Goal: Complete application form: Complete application form

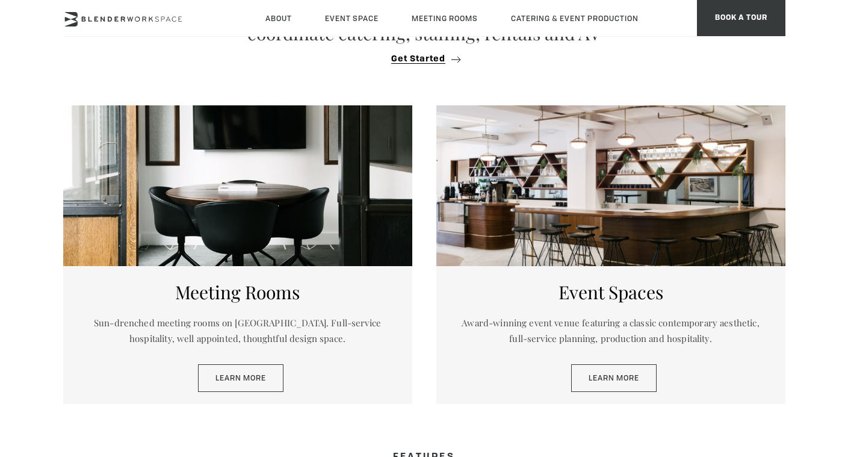
scroll to position [713, 0]
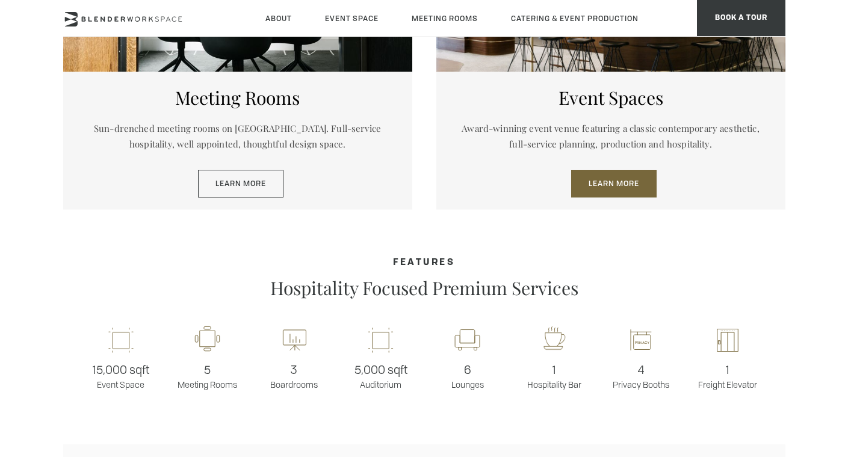
click at [614, 183] on link "Learn More" at bounding box center [613, 184] width 85 height 28
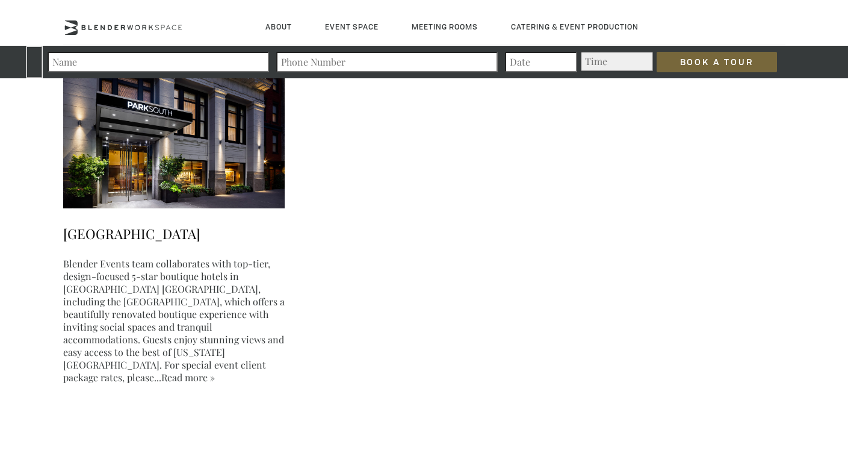
scroll to position [2750, 0]
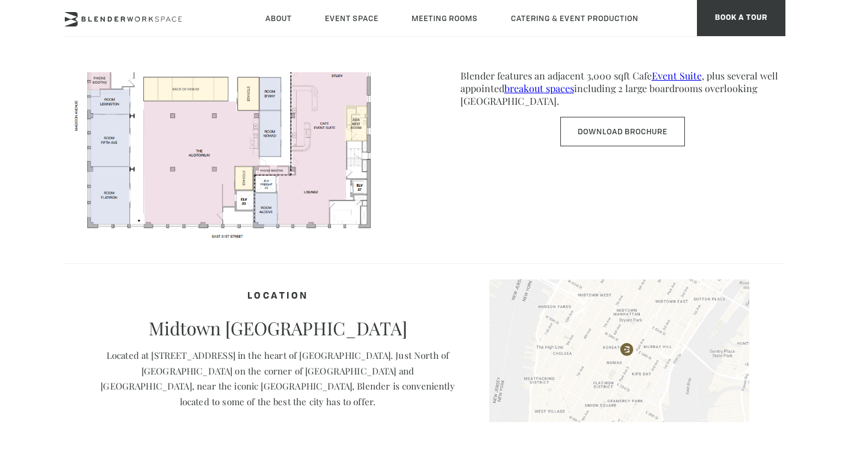
scroll to position [561, 0]
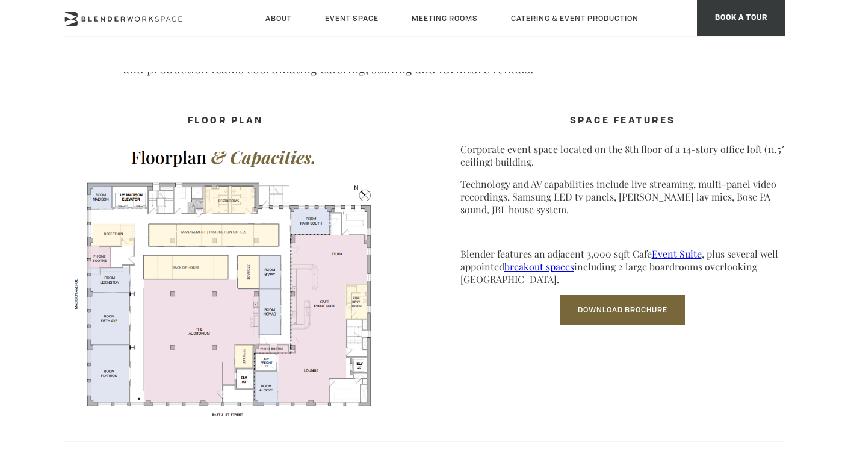
click at [595, 309] on link "Download Brochure" at bounding box center [622, 309] width 125 height 29
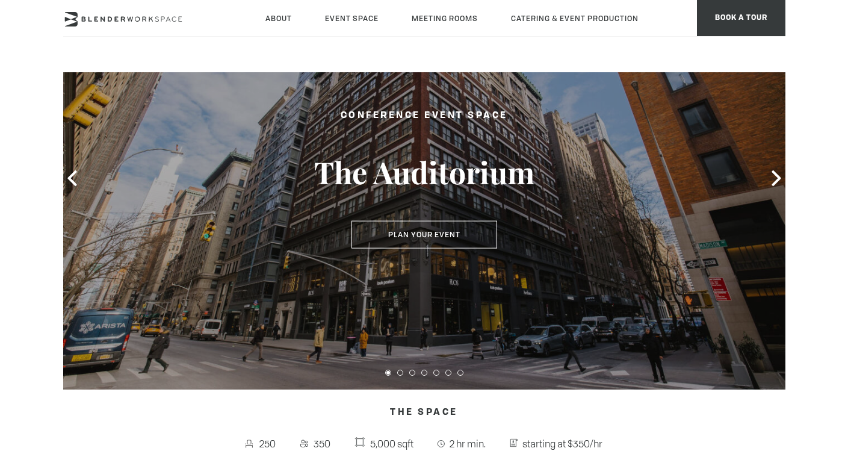
scroll to position [0, 0]
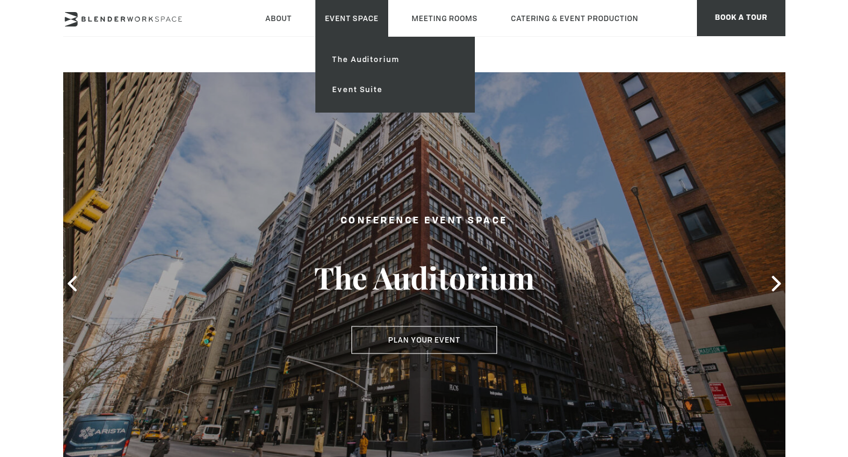
click at [352, 20] on link "Event Space" at bounding box center [351, 18] width 73 height 37
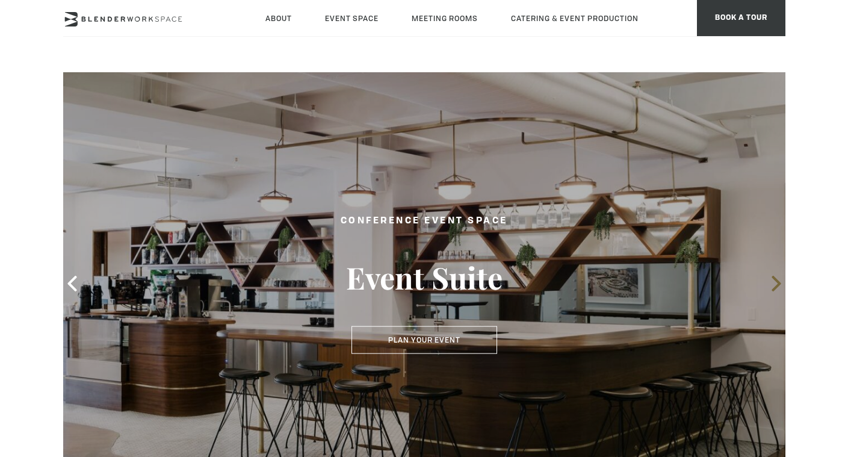
click at [775, 287] on icon at bounding box center [777, 284] width 16 height 16
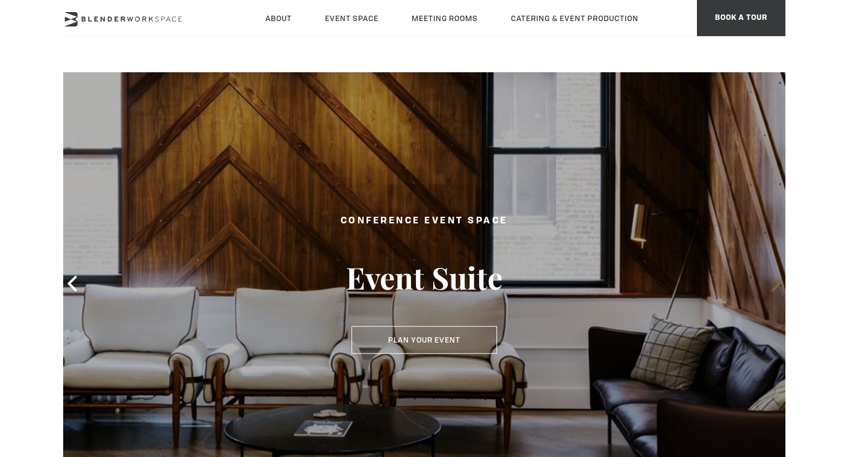
scroll to position [2, 0]
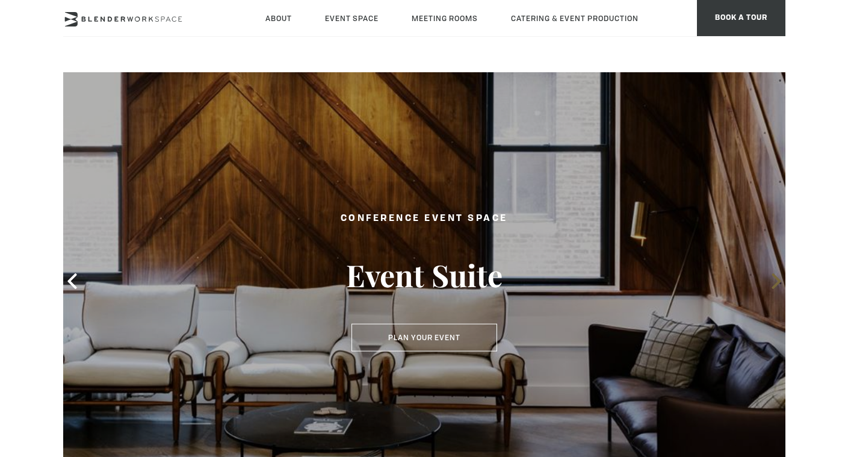
click at [777, 284] on icon at bounding box center [776, 281] width 9 height 16
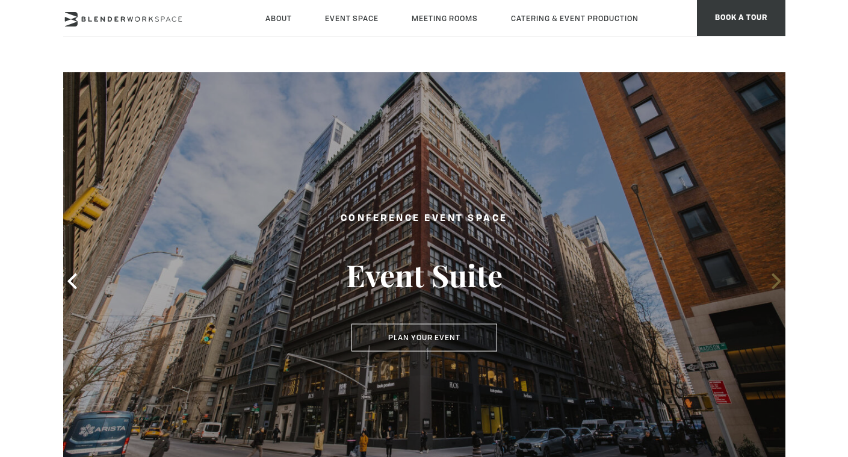
click at [776, 281] on icon at bounding box center [777, 281] width 16 height 16
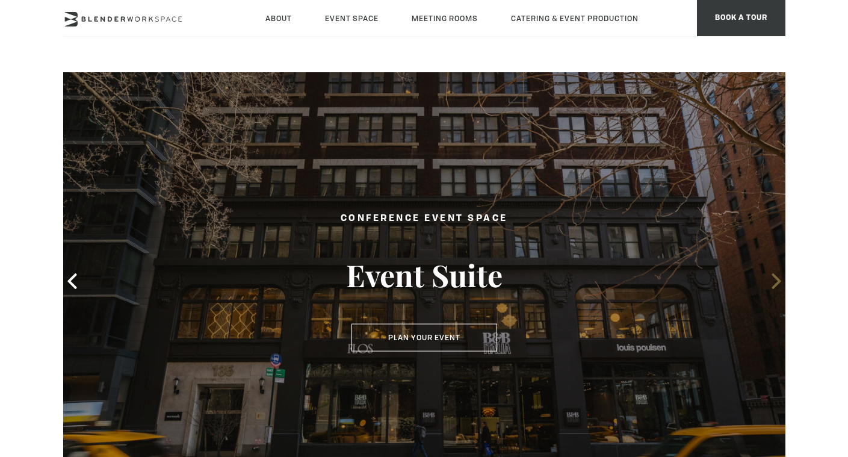
click at [776, 281] on icon at bounding box center [777, 281] width 16 height 16
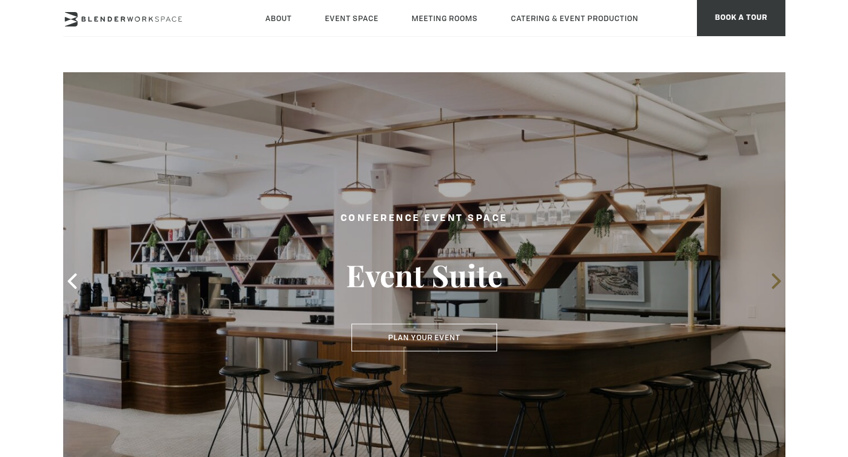
click at [776, 281] on icon at bounding box center [777, 281] width 16 height 16
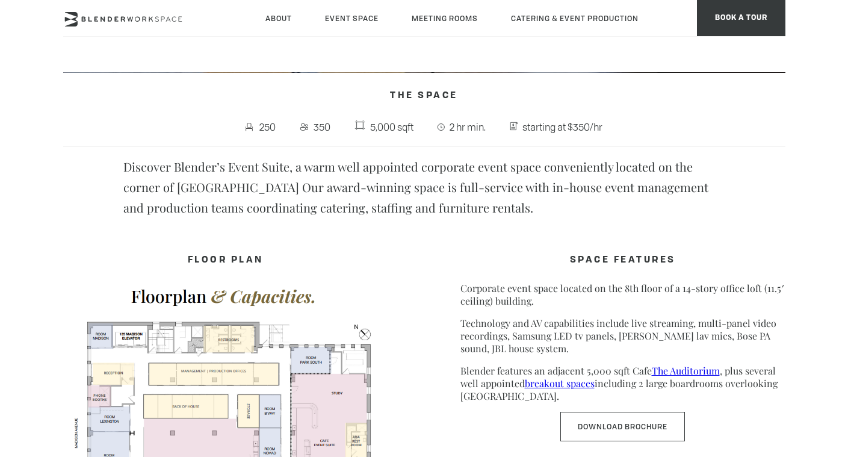
scroll to position [192, 0]
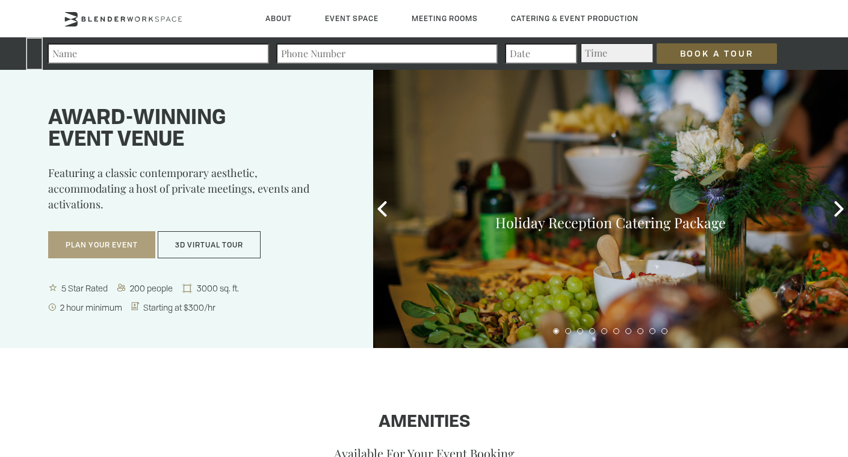
click at [110, 243] on button "Plan Your Event" at bounding box center [101, 245] width 107 height 28
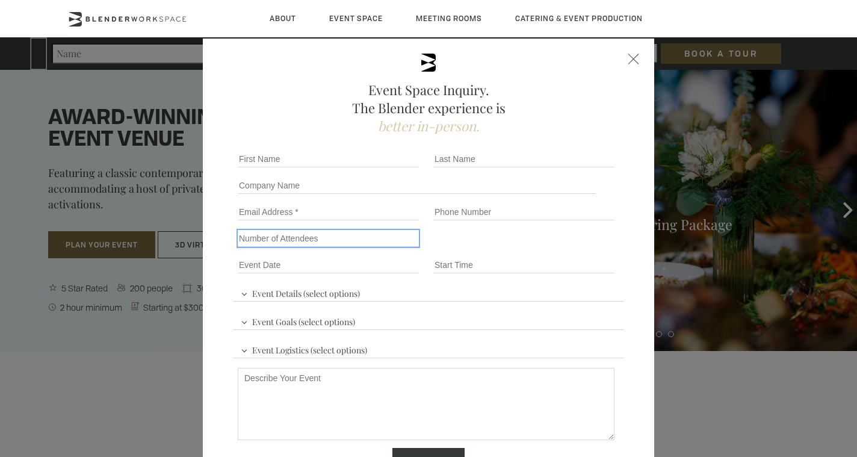
click at [265, 241] on input "Number of Attendees" at bounding box center [328, 238] width 181 height 17
type input "100"
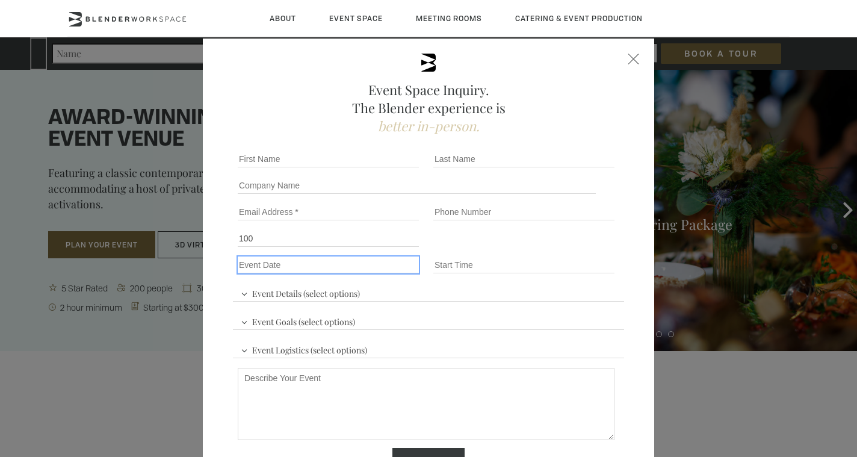
click at [276, 264] on input "Event Date *" at bounding box center [328, 264] width 181 height 17
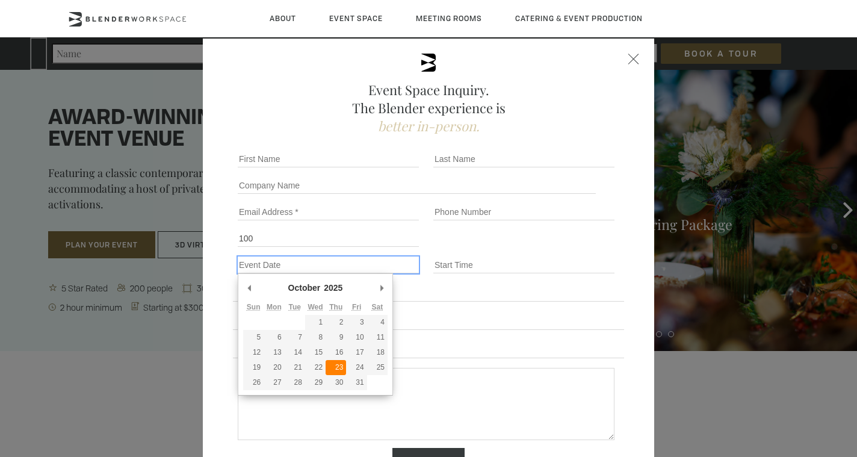
type div "2025-10-23"
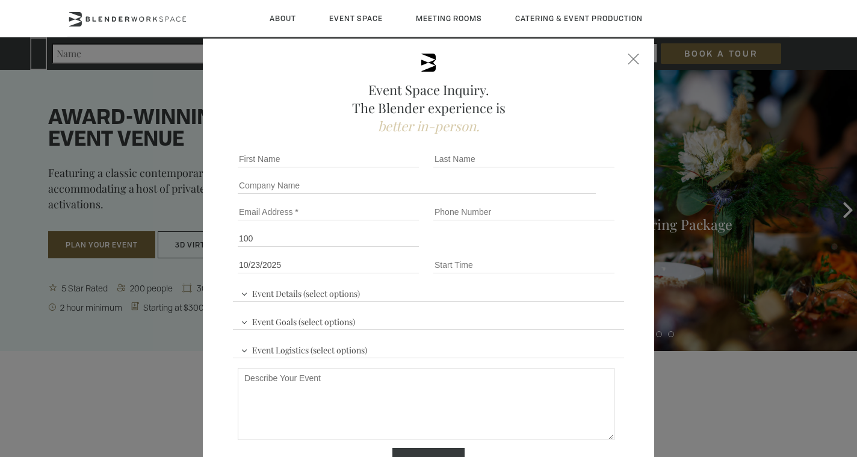
click at [300, 379] on textarea "Describe Your Event" at bounding box center [426, 404] width 377 height 72
paste textarea "My prospective client has a 1-day business summit (100+ leaders) slated for Oct…"
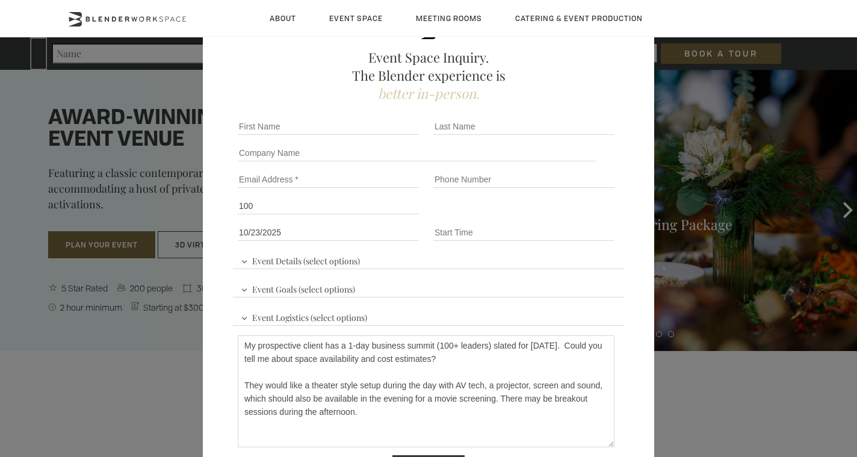
click at [611, 448] on div "Describe Your Event My prospective client has a 1-day business summit (100+ lea…" at bounding box center [428, 392] width 391 height 124
drag, startPoint x: 319, startPoint y: 346, endPoint x: 255, endPoint y: 347, distance: 63.8
click at [255, 347] on textarea "My prospective client has a 1-day business summit (100+ leaders) slated for Oct…" at bounding box center [426, 393] width 377 height 116
click at [468, 359] on textarea "My prospective client has a 1-day business summit (100+ leaders) slated for Oct…" at bounding box center [426, 393] width 377 height 116
click at [547, 359] on textarea "My prospective client has a 1-day business summit (100+ leaders) slated for Oct…" at bounding box center [426, 393] width 377 height 116
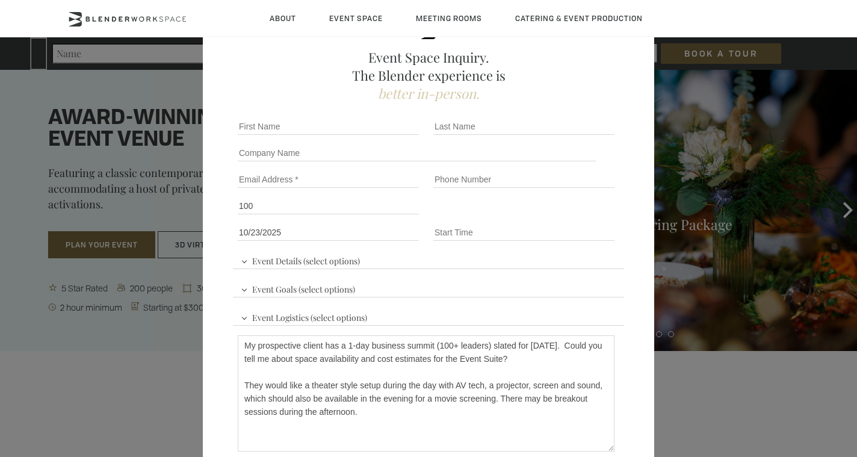
click at [543, 361] on textarea "My prospective client has a 1-day business summit (100+ leaders) slated for Oct…" at bounding box center [426, 393] width 377 height 116
drag, startPoint x: 282, startPoint y: 386, endPoint x: 232, endPoint y: 385, distance: 50.0
click at [233, 385] on div "Describe Your Event My prospective client has a 1-day business summit (100+ lea…" at bounding box center [428, 394] width 391 height 128
drag, startPoint x: 367, startPoint y: 386, endPoint x: 317, endPoint y: 386, distance: 49.4
click at [317, 386] on textarea "My prospective client has a 1-day business summit (100+ leaders) slated for Oct…" at bounding box center [426, 393] width 377 height 116
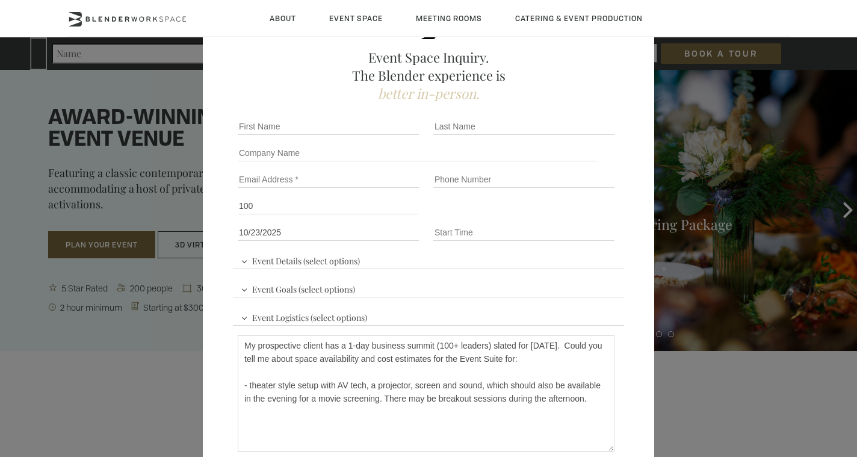
drag, startPoint x: 378, startPoint y: 400, endPoint x: 478, endPoint y: 386, distance: 100.9
click at [478, 386] on textarea "My prospective client has a 1-day business summit (100+ leaders) slated for Oct…" at bounding box center [426, 393] width 377 height 116
drag, startPoint x: 293, startPoint y: 400, endPoint x: 236, endPoint y: 401, distance: 56.6
click at [238, 401] on textarea "My prospective client has a 1-day business summit (100+ leaders) slated for Oct…" at bounding box center [426, 393] width 377 height 116
drag, startPoint x: 399, startPoint y: 399, endPoint x: 243, endPoint y: 402, distance: 155.9
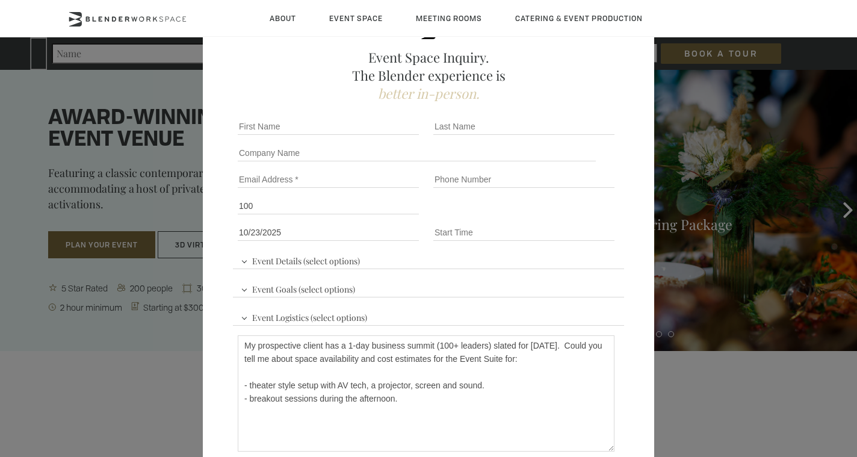
click at [243, 402] on textarea "My prospective client has a 1-day business summit (100+ leaders) slated for Oct…" at bounding box center [426, 393] width 377 height 116
click at [314, 386] on textarea "My prospective client has a 1-day business summit (100+ leaders) slated for Oct…" at bounding box center [426, 393] width 377 height 116
click at [271, 409] on textarea "My prospective client has a 1-day business summit (100+ leaders) slated for Oct…" at bounding box center [426, 393] width 377 height 116
paste textarea "morning coffee bar, a seated lunch midday, an afternoon snack and beverage stat…"
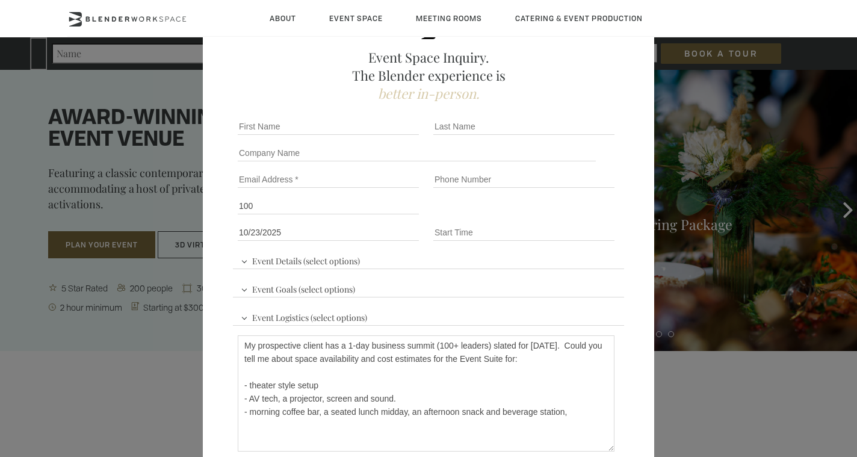
drag, startPoint x: 405, startPoint y: 415, endPoint x: 320, endPoint y: 415, distance: 84.9
click at [320, 415] on textarea "My prospective client has a 1-day business summit (100+ leaders) slated for Oct…" at bounding box center [426, 393] width 377 height 116
click at [491, 414] on textarea "My prospective client has a 1-day business summit (100+ leaders) slated for Oct…" at bounding box center [426, 393] width 377 height 116
type textarea "My prospective client has a 1-day business summit (100+ leaders) slated for Oct…"
click at [300, 134] on input "First name *" at bounding box center [328, 126] width 181 height 17
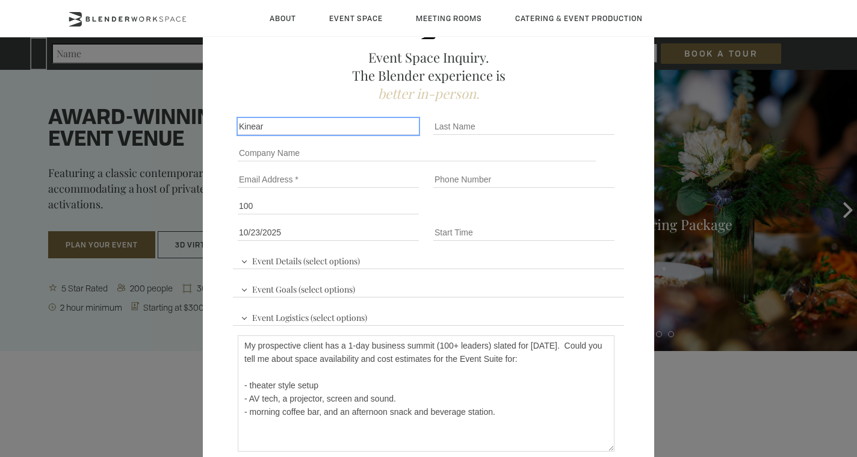
type input "Kinear"
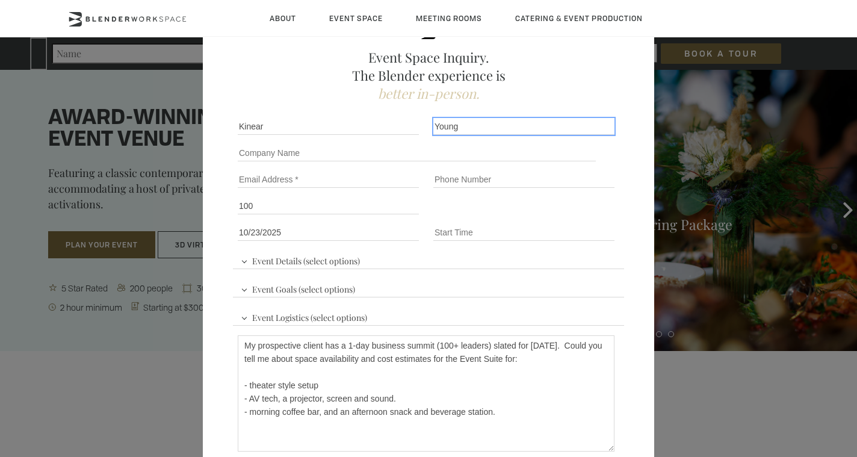
type input "Young"
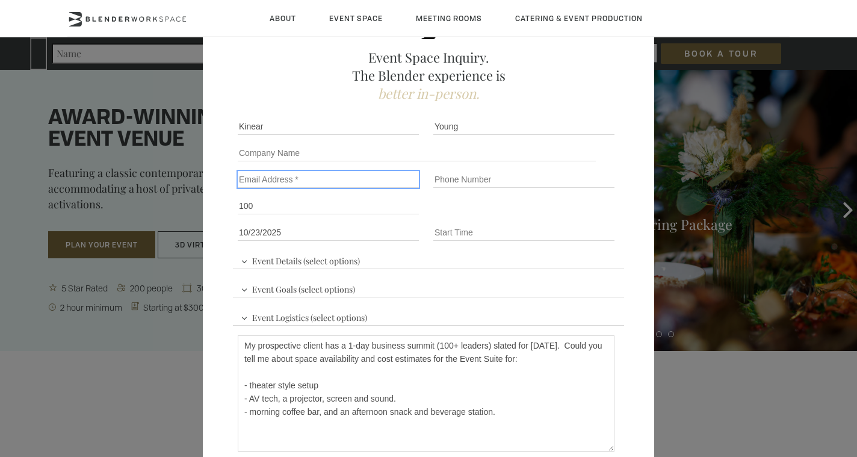
click at [258, 179] on input "Email" at bounding box center [328, 179] width 181 height 17
type input "k"
click at [288, 179] on input "Email" at bounding box center [328, 179] width 181 height 17
paste input "kinear.events@gmail.com"
type input "kinear.events@gmail.com"
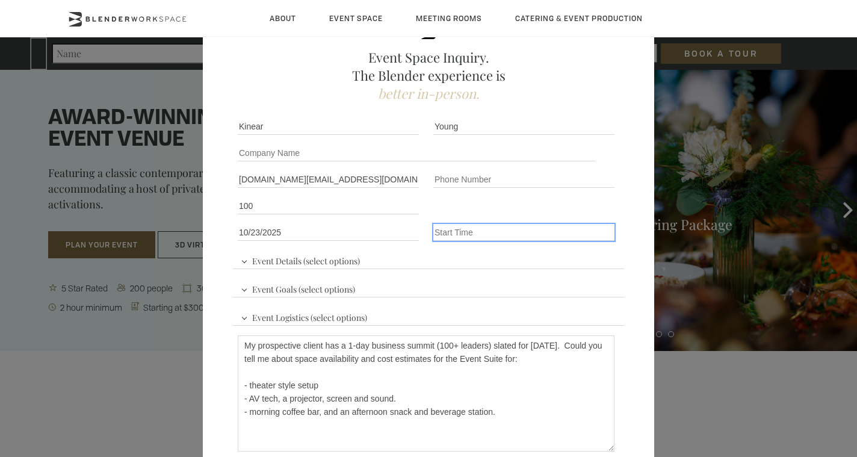
click at [466, 232] on input "Event Time" at bounding box center [523, 232] width 181 height 17
type input "10 am"
click at [259, 260] on span "Event Details (select options)" at bounding box center [300, 259] width 125 height 18
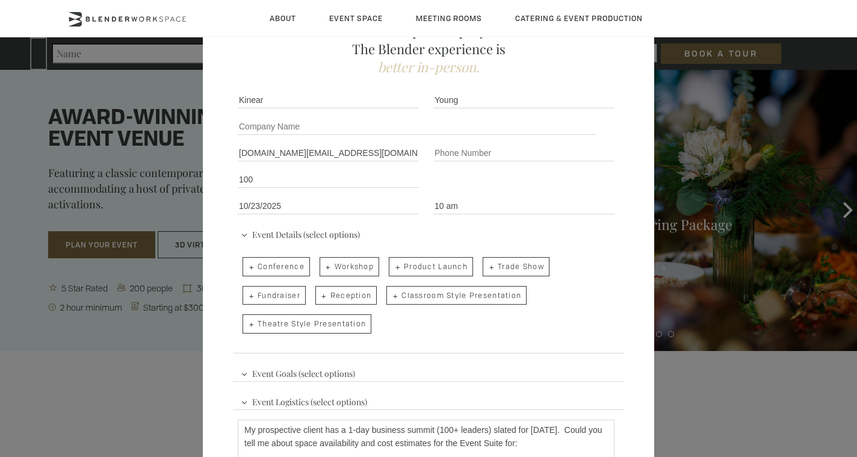
scroll to position [88, 0]
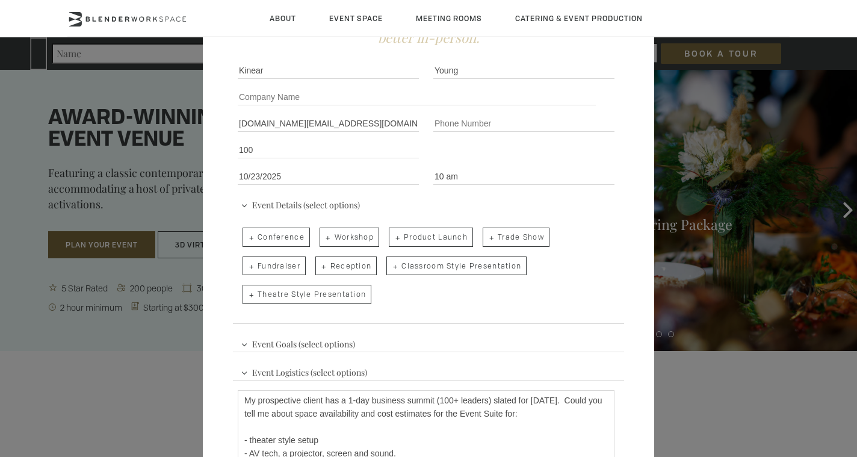
click at [306, 293] on span "Theatre Style Presentation" at bounding box center [307, 294] width 129 height 19
click at [246, 293] on input "Theatre Style Presentation" at bounding box center [242, 288] width 8 height 17
checkbox input "true"
click at [278, 242] on span "Conference" at bounding box center [276, 237] width 67 height 19
click at [246, 240] on input "Conference" at bounding box center [242, 231] width 8 height 17
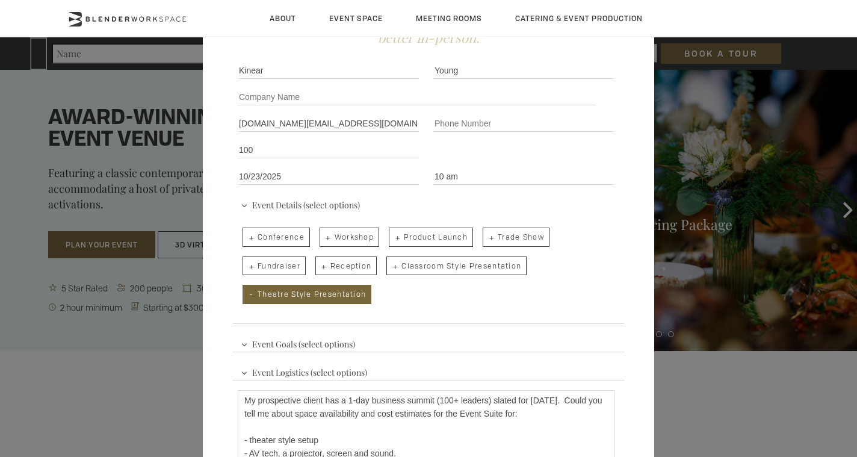
checkbox input "true"
click at [243, 341] on span "Event Goals (select options)" at bounding box center [298, 343] width 120 height 18
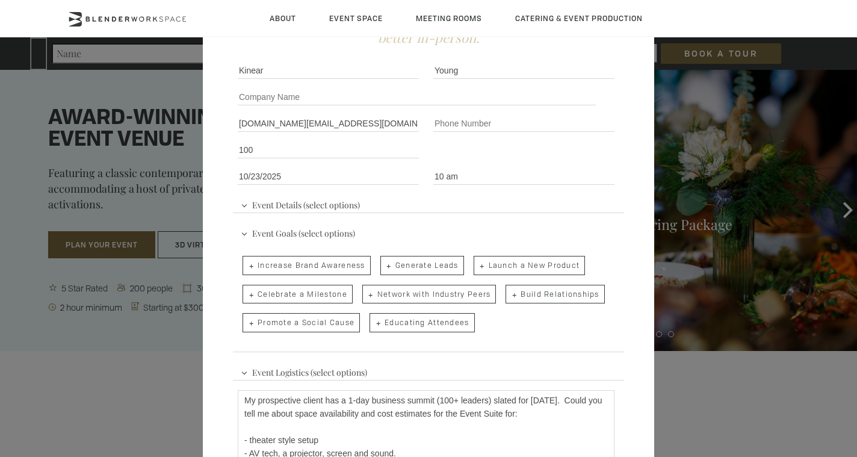
click at [324, 295] on span "Celebrate a Milestone" at bounding box center [298, 294] width 110 height 19
click at [246, 295] on input "Celebrate a Milestone" at bounding box center [242, 288] width 8 height 17
checkbox input "true"
click at [544, 293] on span "Build Relationships" at bounding box center [555, 294] width 99 height 19
click at [509, 293] on input "Build Relationships" at bounding box center [505, 288] width 8 height 17
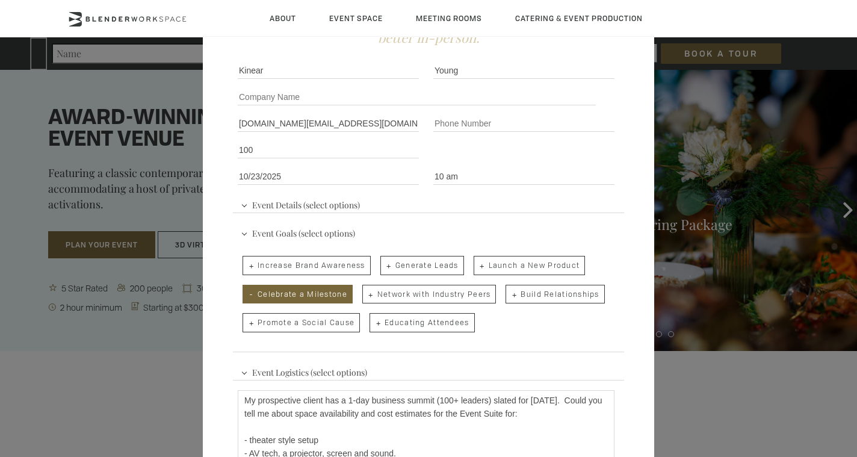
checkbox input "true"
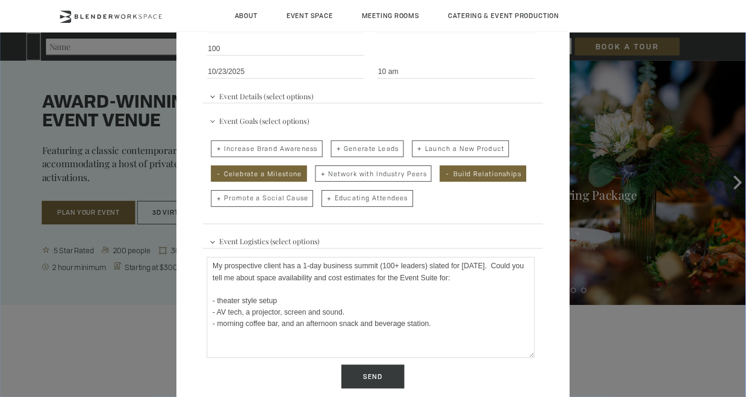
scroll to position [0, 0]
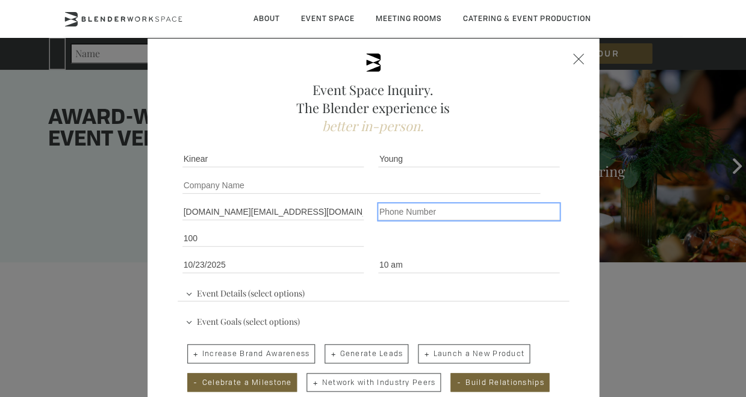
click at [389, 214] on input "Phone number" at bounding box center [468, 211] width 181 height 17
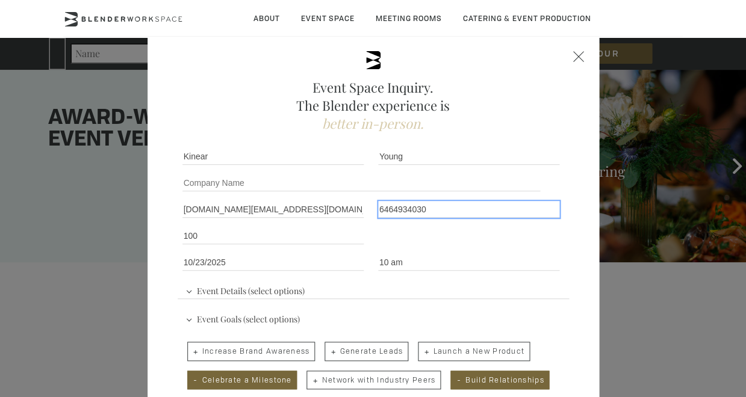
type input "6464934030"
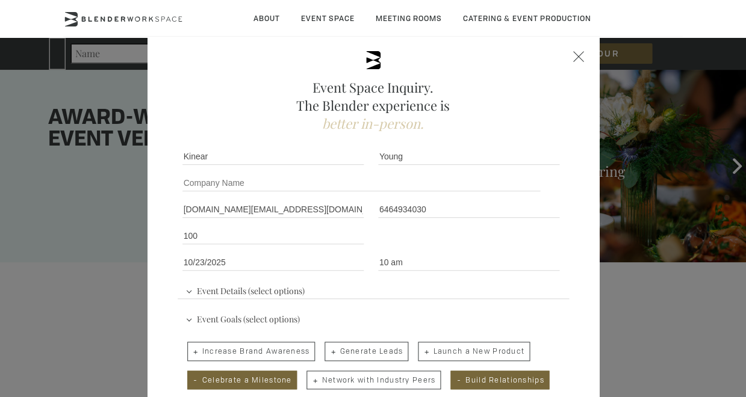
click at [186, 290] on span "Event Details (select options)" at bounding box center [244, 290] width 125 height 18
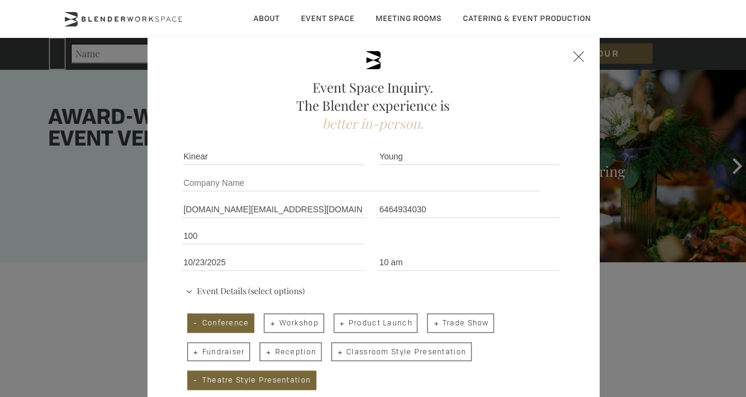
scroll to position [163, 0]
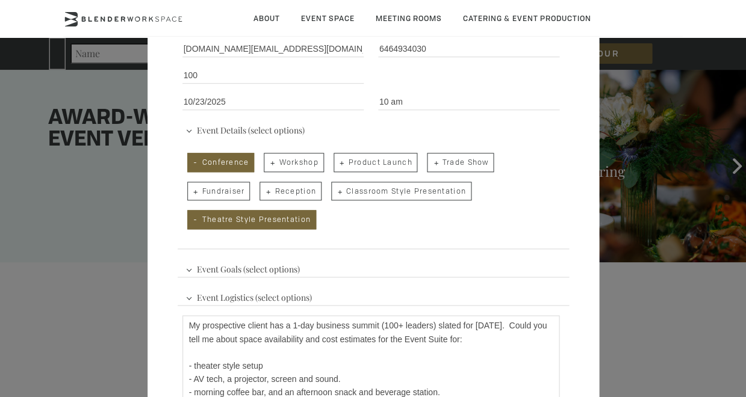
click at [309, 322] on textarea "My prospective client has a 1-day business summit (100+ leaders) slated for Oct…" at bounding box center [370, 373] width 377 height 116
type textarea "My prospective client has a 1-day (10 am-5 pm) business summit (100+ leaders) s…"
click at [187, 267] on span "Event Goals (select options)" at bounding box center [242, 268] width 120 height 18
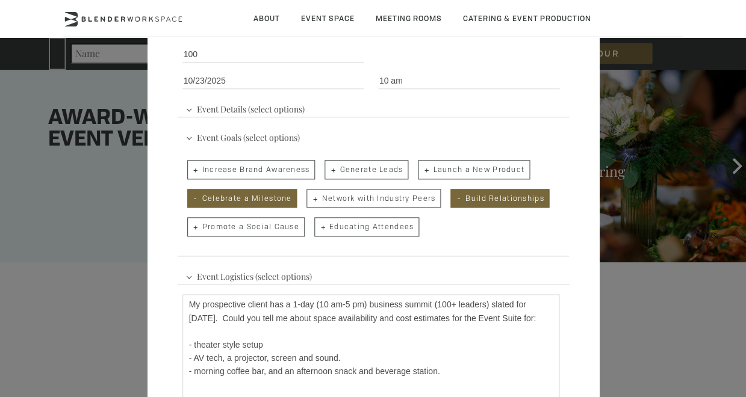
scroll to position [220, 0]
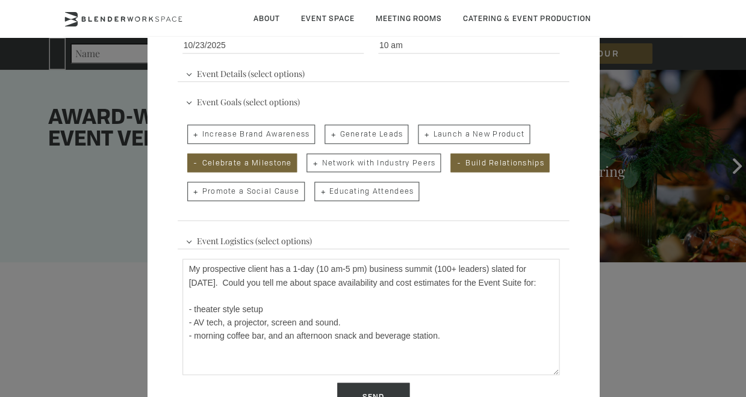
click at [187, 237] on span "Event Logistics (select options)" at bounding box center [248, 240] width 132 height 18
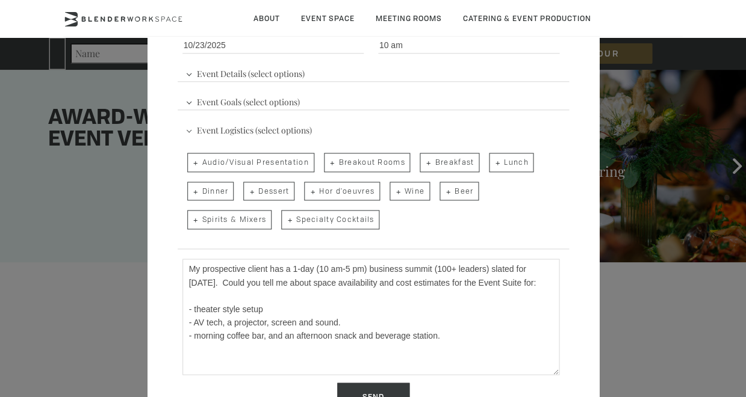
click at [284, 163] on span "Audio/Visual Presentation" at bounding box center [250, 162] width 127 height 19
click at [190, 163] on input "Audio/Visual Presentation" at bounding box center [186, 156] width 8 height 17
checkbox input "true"
click at [370, 162] on span "Breakout Rooms" at bounding box center [367, 162] width 87 height 19
click at [327, 162] on input "Breakout Rooms" at bounding box center [323, 156] width 8 height 17
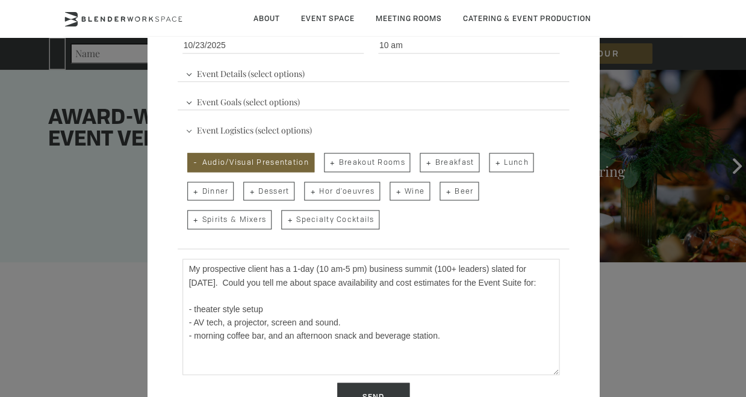
checkbox input "true"
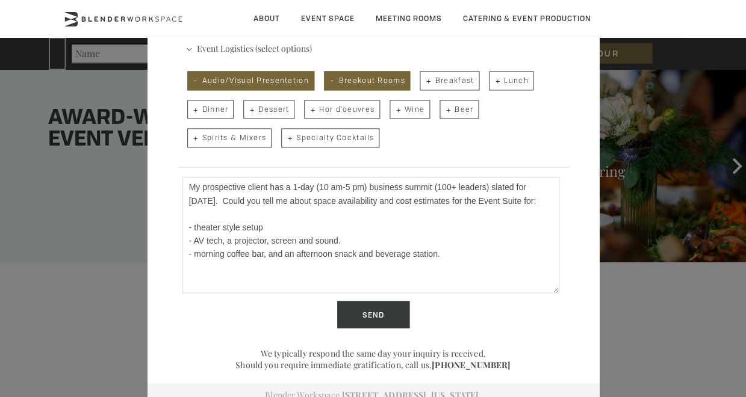
scroll to position [307, 0]
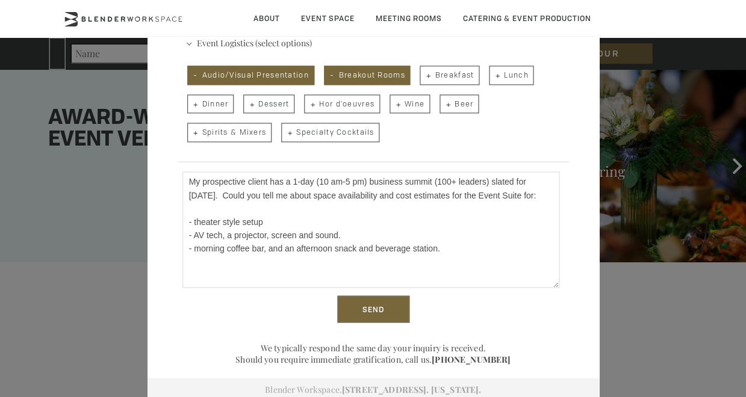
click at [375, 308] on input "Send" at bounding box center [373, 310] width 72 height 28
